Goal: Task Accomplishment & Management: Manage account settings

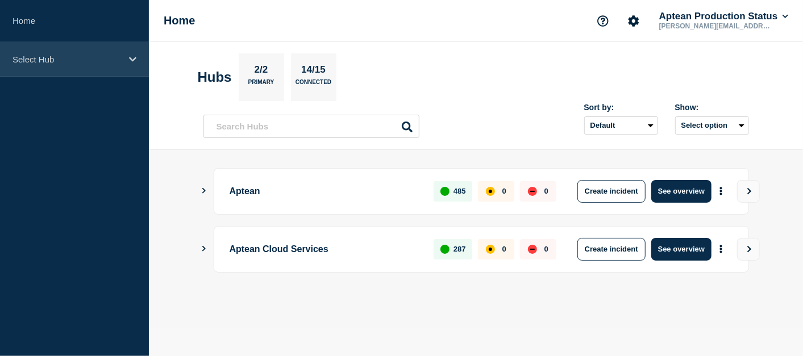
click at [133, 52] on div "Select Hub" at bounding box center [74, 59] width 149 height 35
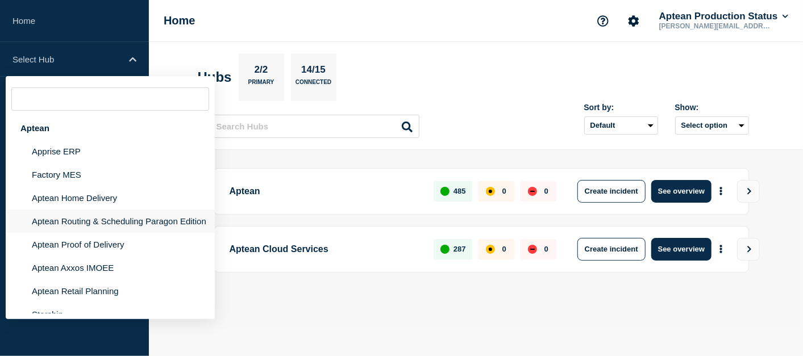
click at [125, 224] on li "Aptean Routing & Scheduling Paragon Edition" at bounding box center [110, 221] width 209 height 23
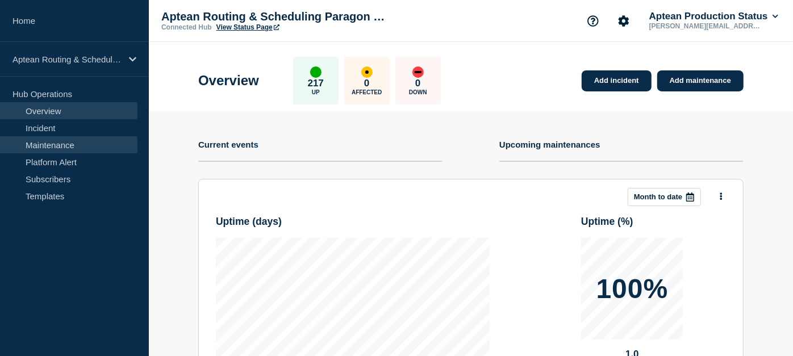
click at [93, 149] on link "Maintenance" at bounding box center [68, 144] width 137 height 17
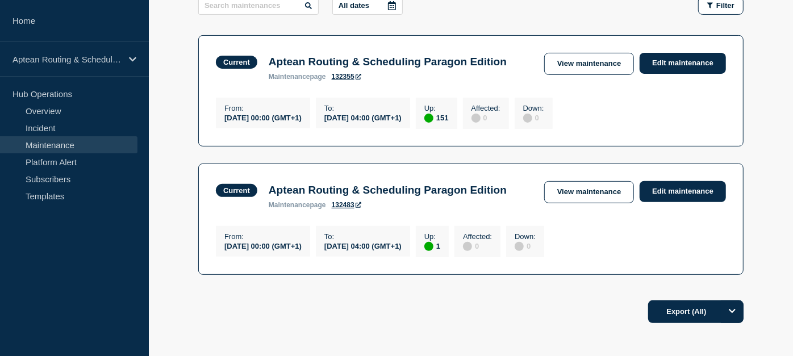
scroll to position [199, 0]
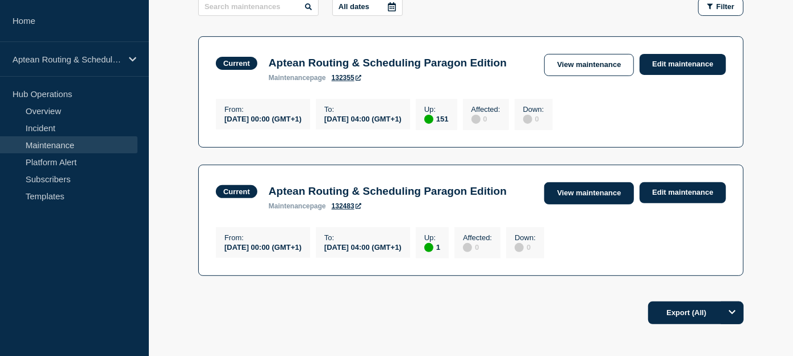
click at [595, 204] on link "View maintenance" at bounding box center [589, 193] width 90 height 22
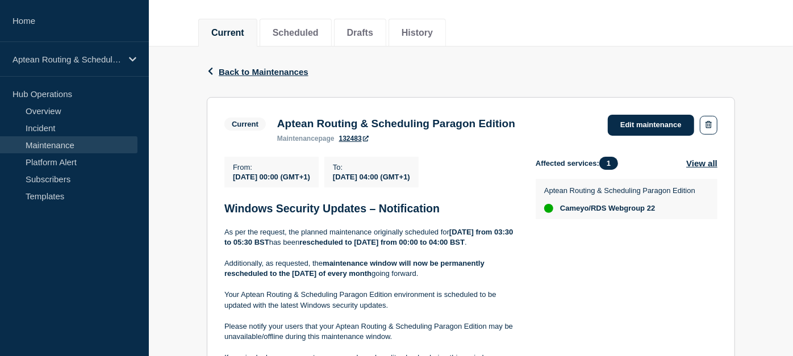
scroll to position [129, 0]
click at [209, 74] on button "Back Back to Maintenances" at bounding box center [258, 73] width 102 height 10
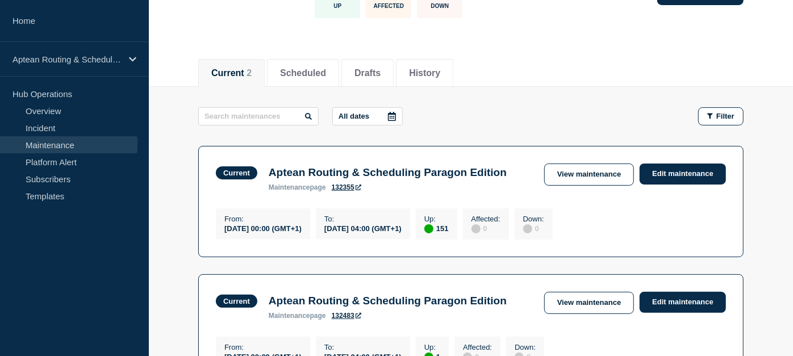
scroll to position [92, 0]
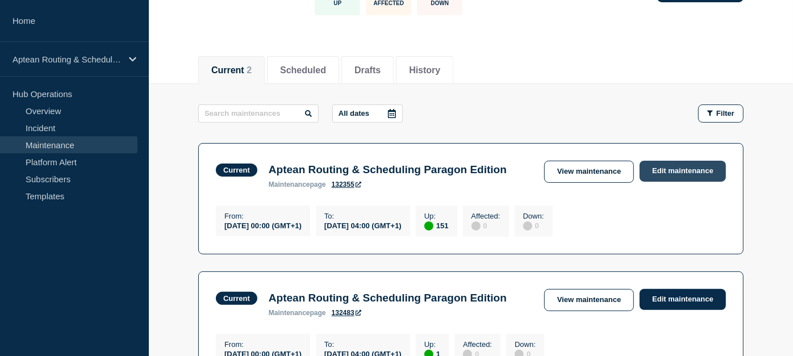
click at [654, 170] on link "Edit maintenance" at bounding box center [683, 171] width 86 height 21
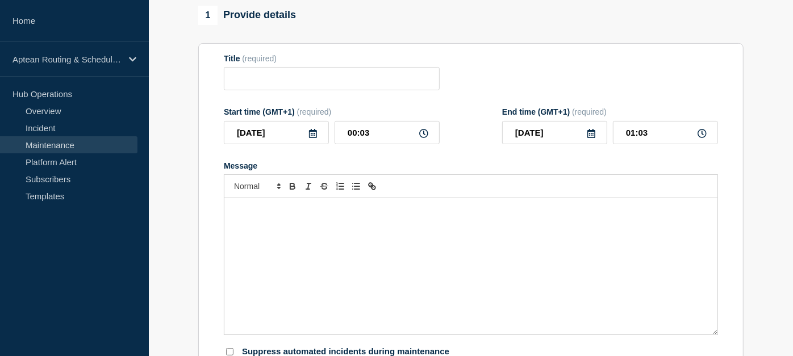
type input "Aptean Routing & Scheduling Paragon Edition"
type input "00:00"
type input "04:00"
checkbox input "false"
checkbox input "true"
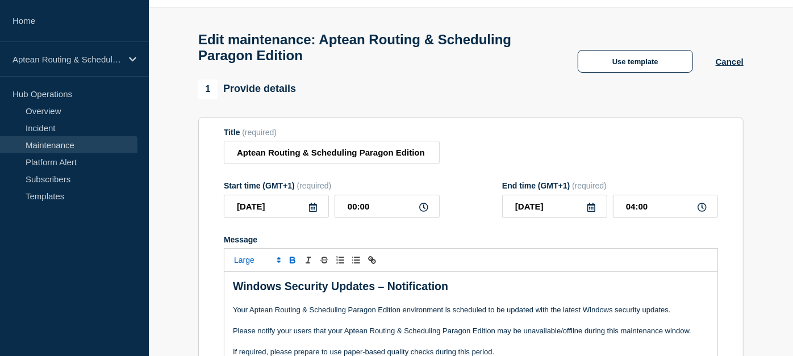
scroll to position [23, 0]
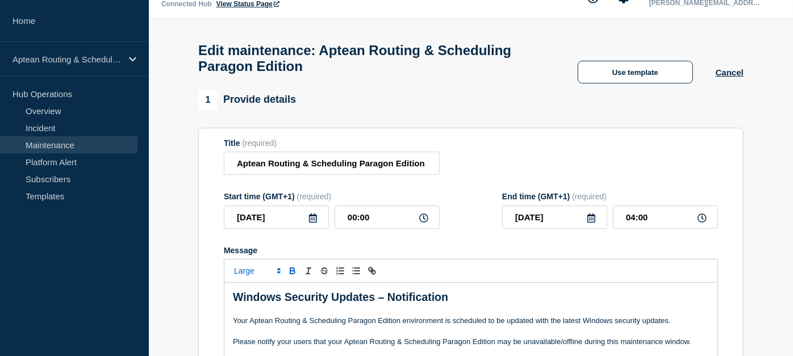
click at [628, 69] on button "Use template" at bounding box center [635, 72] width 115 height 23
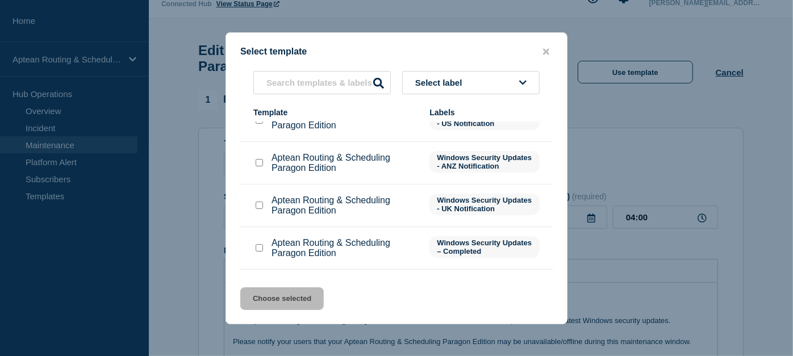
scroll to position [25, 0]
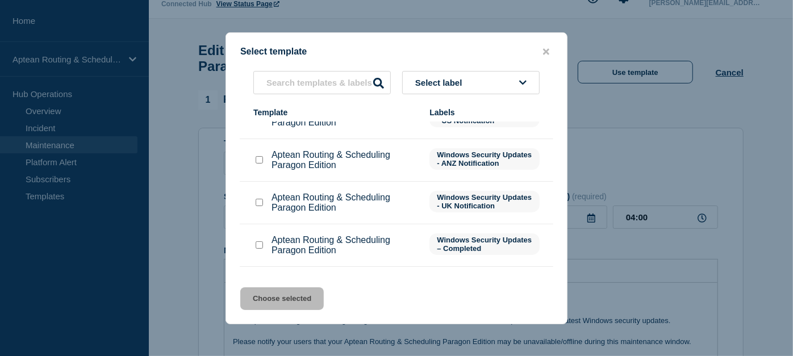
click at [438, 81] on span "Select label" at bounding box center [441, 83] width 52 height 10
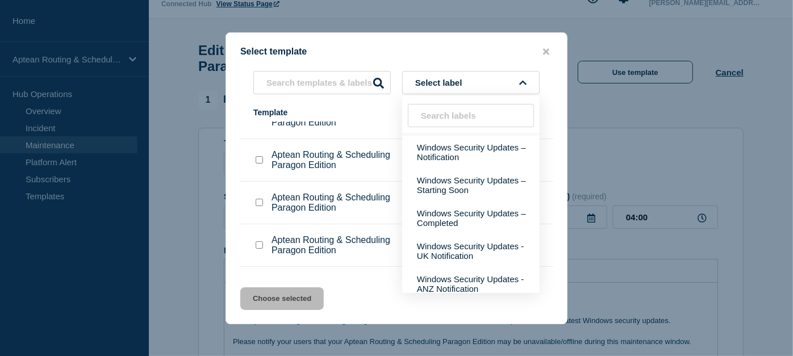
scroll to position [87, 0]
click at [475, 196] on button "Windows Security Updates – Starting Soon" at bounding box center [470, 184] width 137 height 33
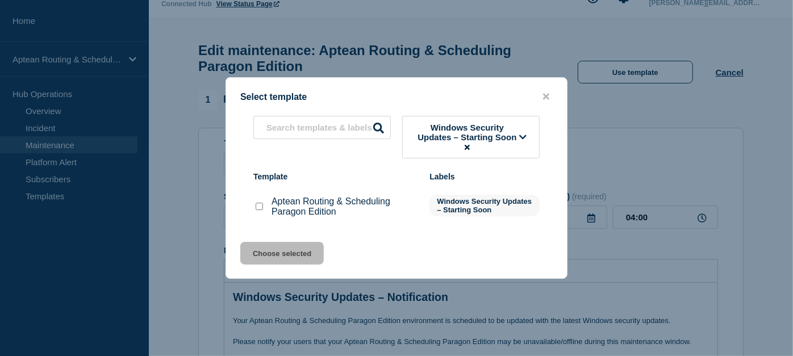
scroll to position [0, 0]
click at [469, 144] on icon at bounding box center [467, 147] width 5 height 7
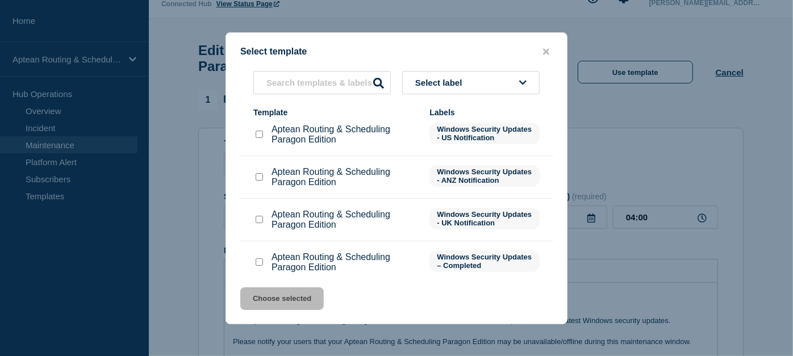
scroll to position [122, 0]
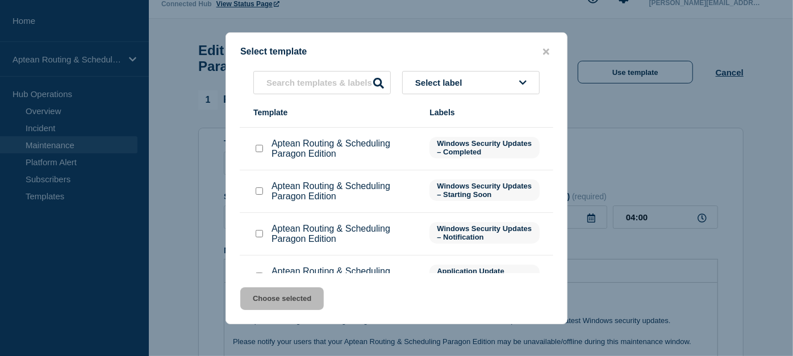
click at [256, 193] on input "Aptean Routing & Scheduling Paragon Edition checkbox" at bounding box center [259, 190] width 7 height 7
checkbox input "true"
click at [282, 302] on button "Choose selected" at bounding box center [282, 298] width 84 height 23
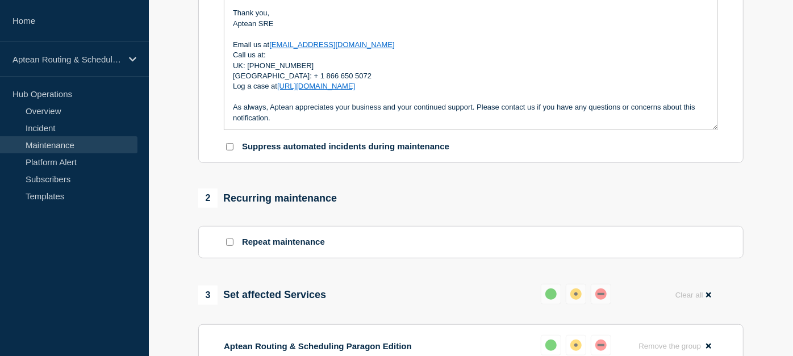
scroll to position [316, 0]
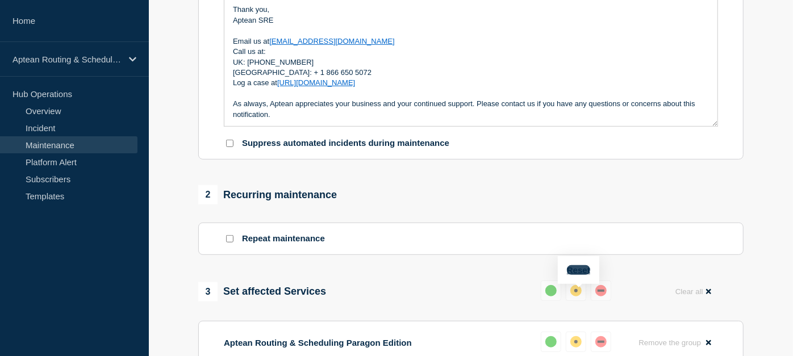
click at [582, 270] on button "Reset" at bounding box center [578, 270] width 23 height 10
click at [603, 294] on div "down" at bounding box center [605, 290] width 11 height 11
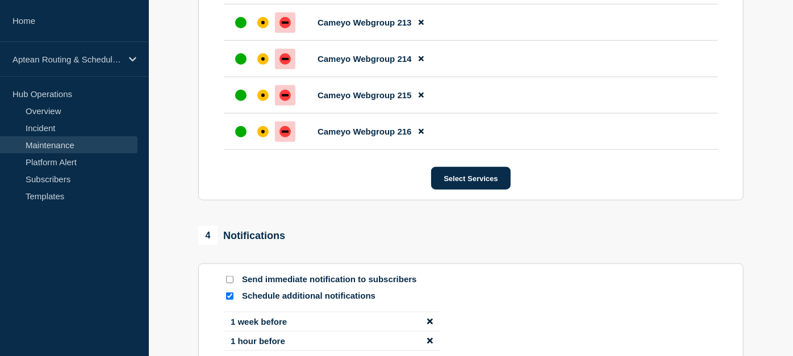
scroll to position [6218, 0]
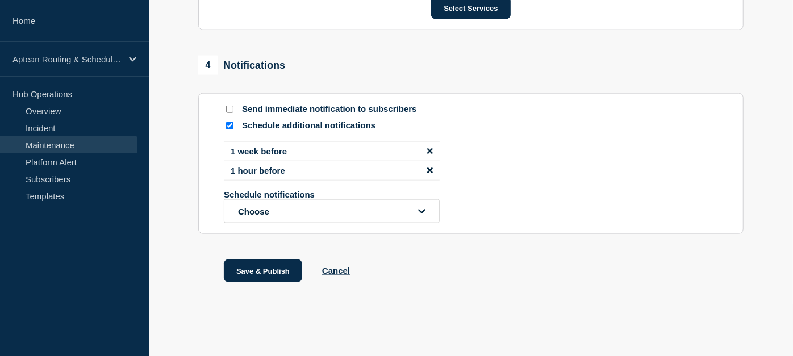
click at [229, 125] on input "Schedule additional notifications" at bounding box center [229, 125] width 7 height 7
checkbox input "false"
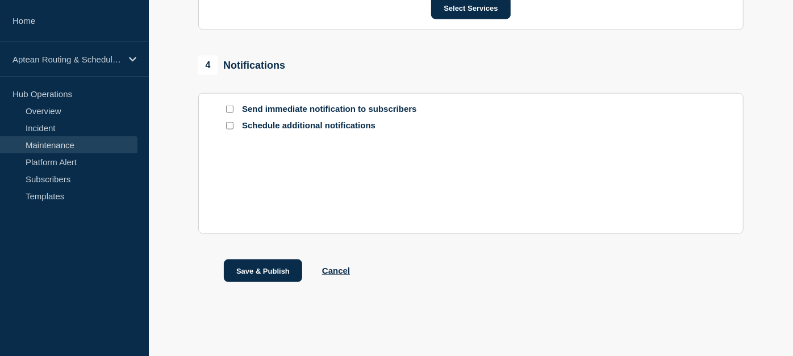
scroll to position [6132, 0]
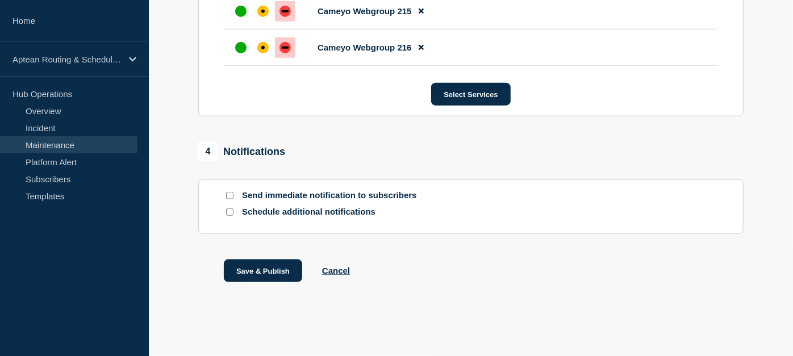
click at [230, 194] on input "Send immediate notification to subscribers" at bounding box center [229, 195] width 7 height 7
checkbox input "true"
click at [456, 101] on button "Select Services" at bounding box center [470, 94] width 79 height 23
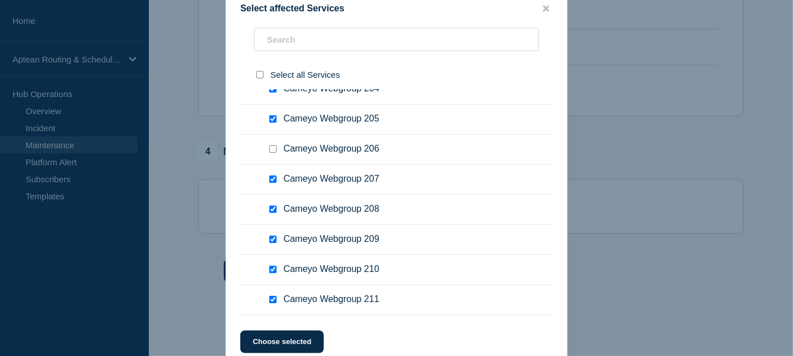
scroll to position [6357, 0]
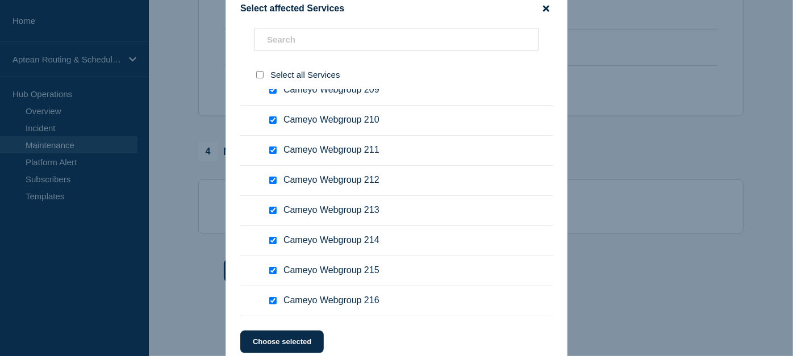
click at [546, 8] on icon "close button" at bounding box center [546, 8] width 6 height 6
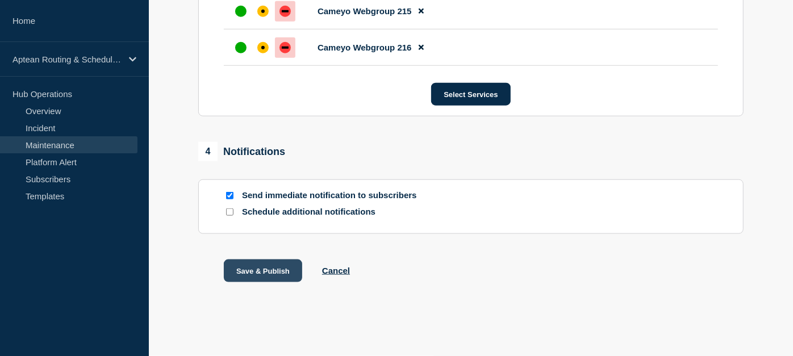
click at [261, 268] on button "Save & Publish" at bounding box center [263, 271] width 78 height 23
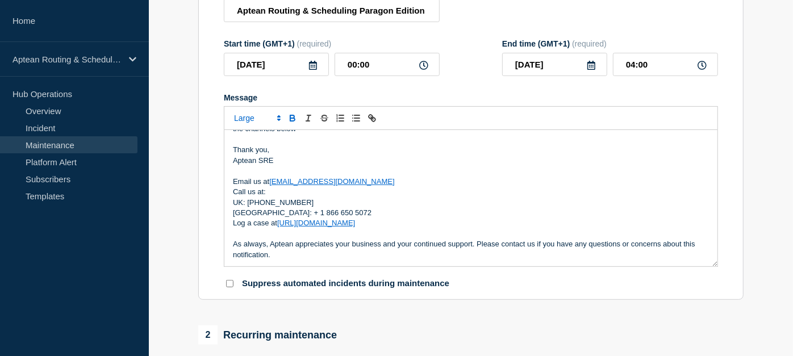
scroll to position [177, 0]
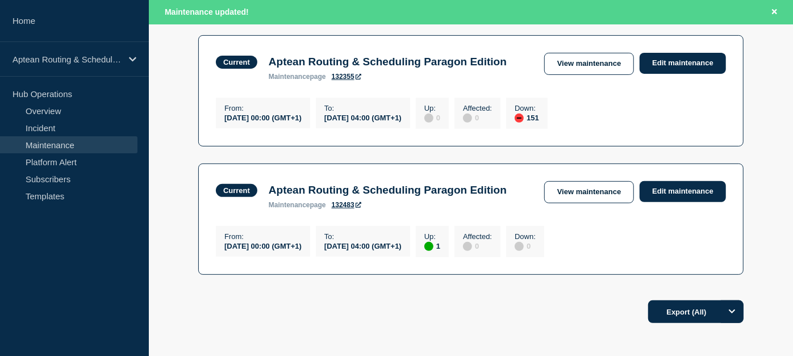
scroll to position [224, 0]
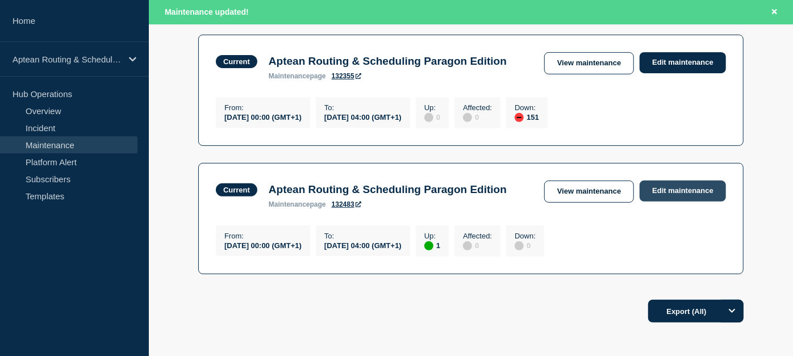
click at [674, 202] on link "Edit maintenance" at bounding box center [683, 191] width 86 height 21
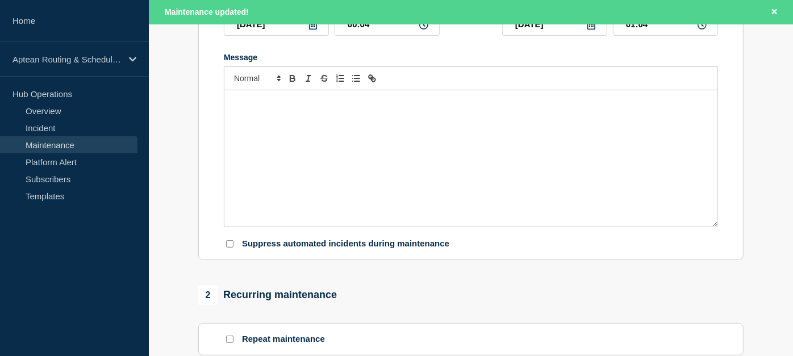
type input "Aptean Routing & Scheduling Paragon Edition"
type input "00:00"
type input "04:00"
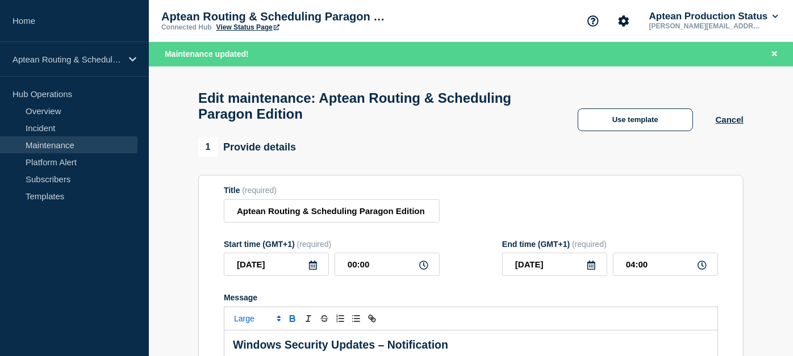
click at [725, 116] on div "Use template Cancel" at bounding box center [649, 119] width 189 height 23
click at [728, 124] on button "Cancel" at bounding box center [730, 120] width 28 height 10
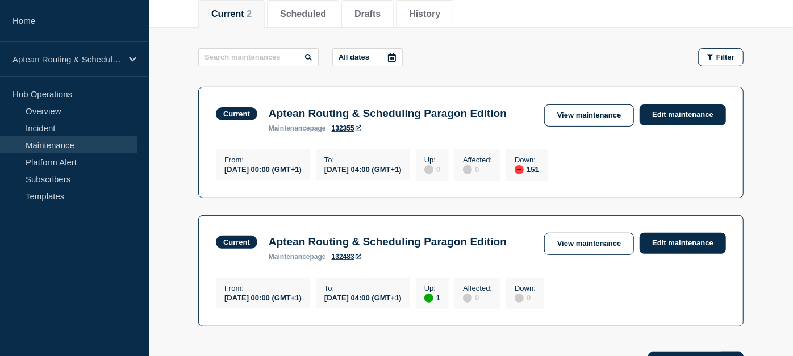
scroll to position [149, 0]
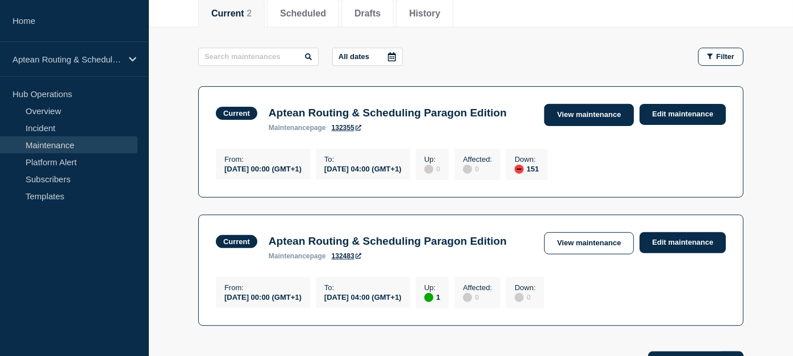
click at [617, 114] on link "View maintenance" at bounding box center [589, 115] width 90 height 22
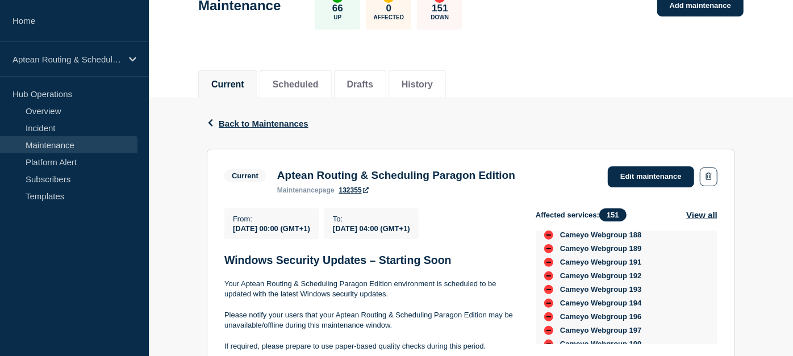
scroll to position [1756, 0]
click at [215, 127] on button "Back Back to Maintenances" at bounding box center [258, 124] width 102 height 10
